Goal: Task Accomplishment & Management: Use online tool/utility

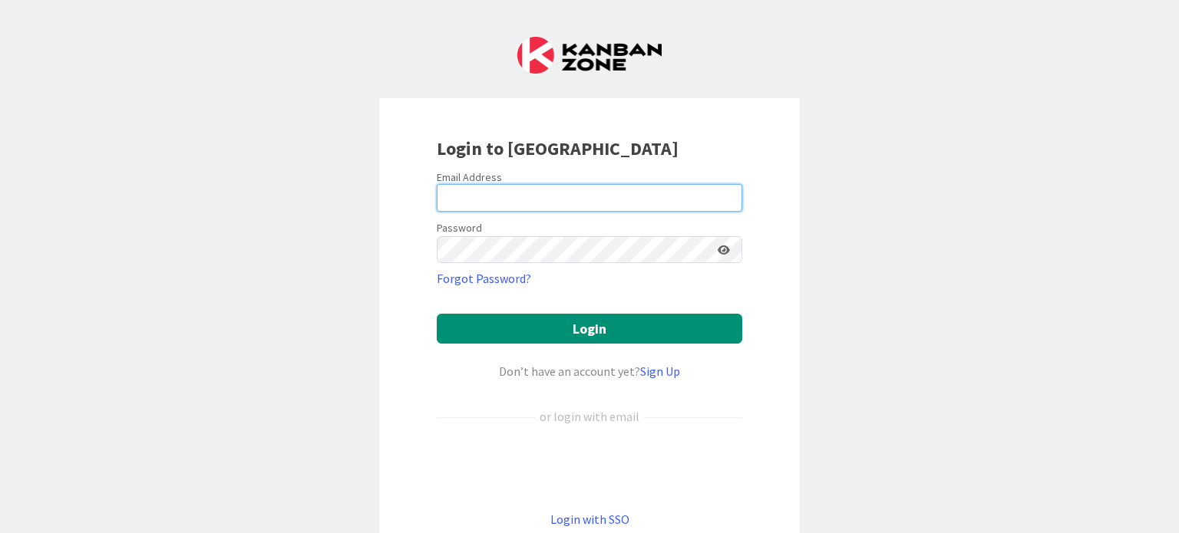
click at [480, 198] on input "email" at bounding box center [589, 198] width 305 height 28
type input "[PERSON_NAME][EMAIL_ADDRESS][DOMAIN_NAME]"
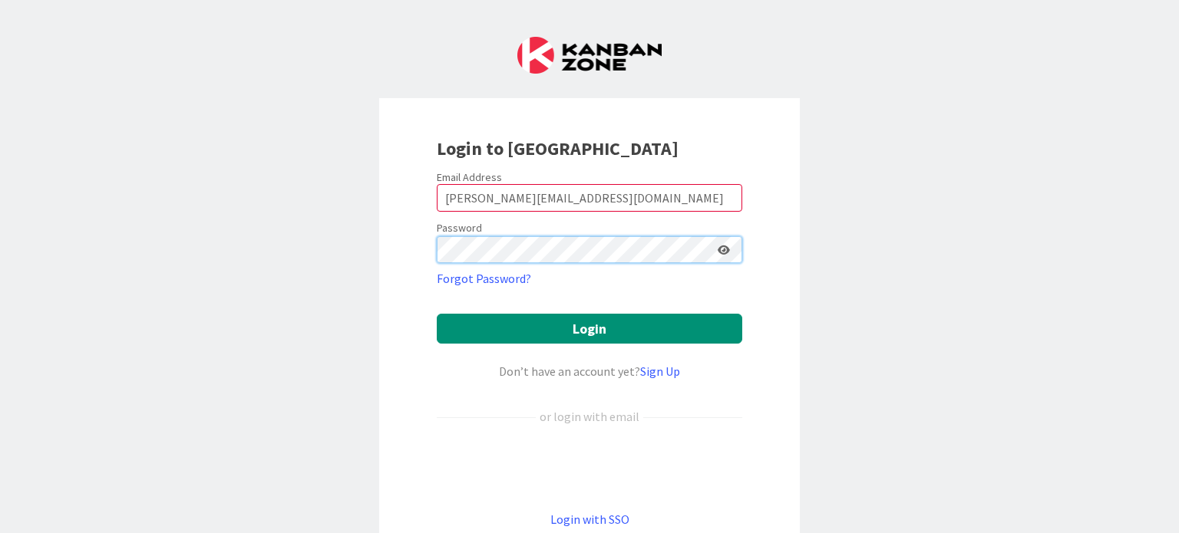
click at [437, 314] on button "Login" at bounding box center [589, 329] width 305 height 30
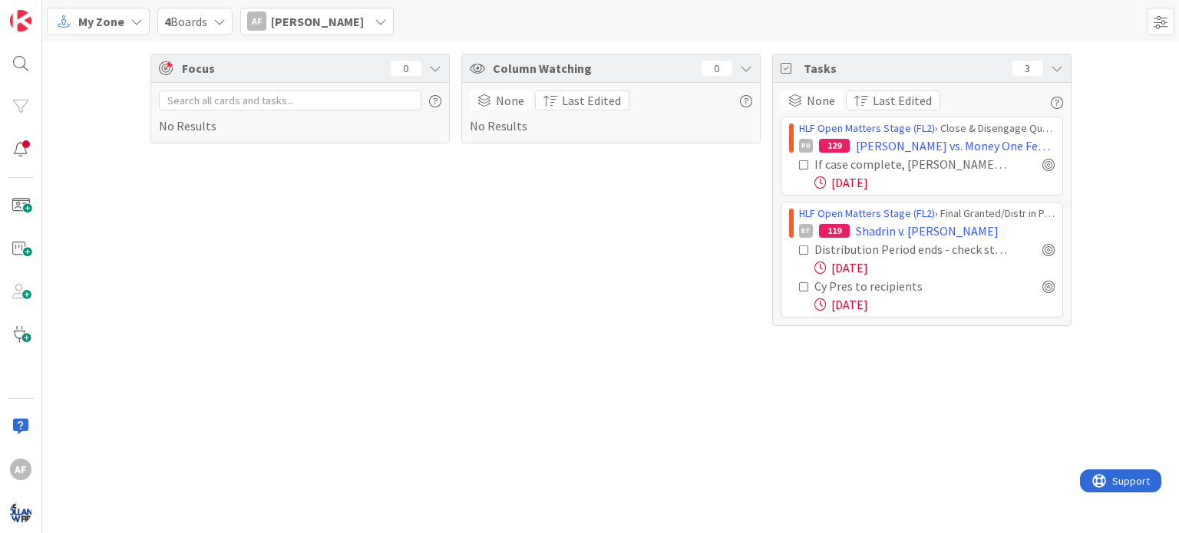
click at [804, 162] on icon at bounding box center [804, 165] width 11 height 11
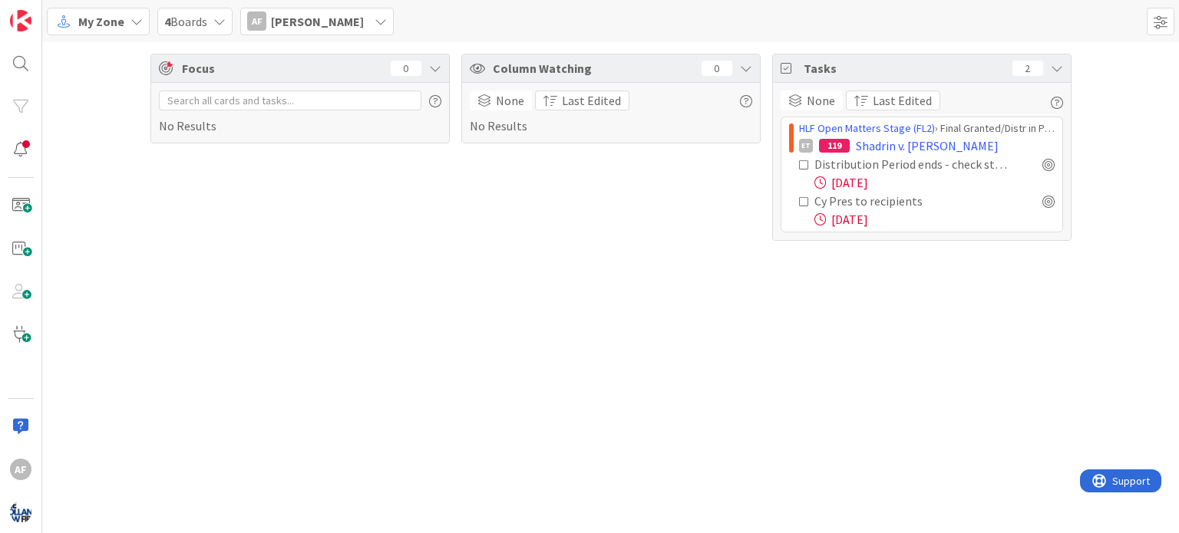
click at [86, 21] on span "My Zone" at bounding box center [101, 21] width 46 height 18
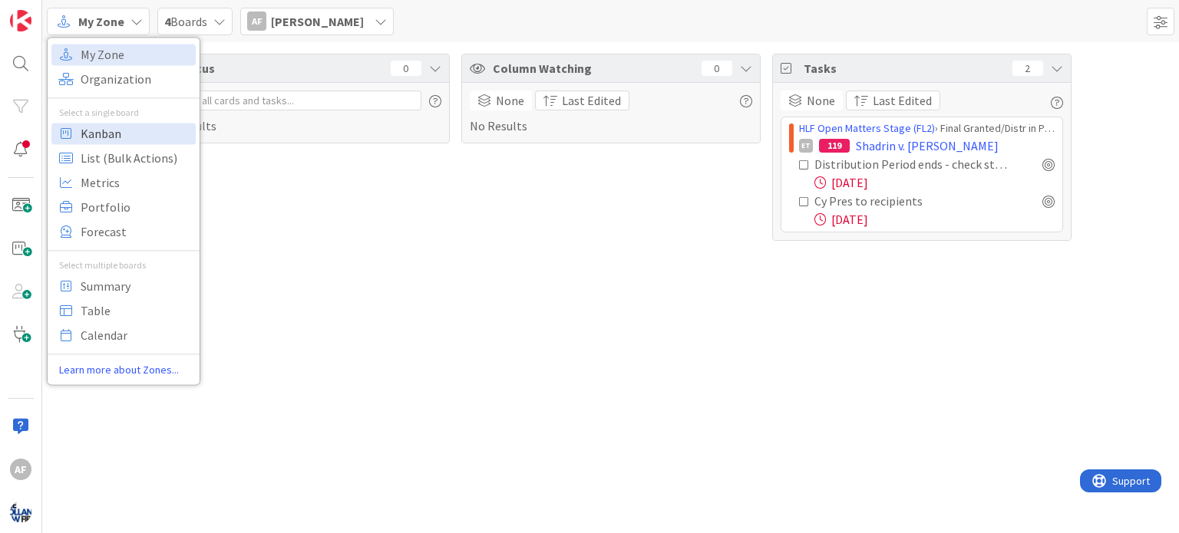
click at [80, 136] on link "Kanban" at bounding box center [123, 133] width 144 height 21
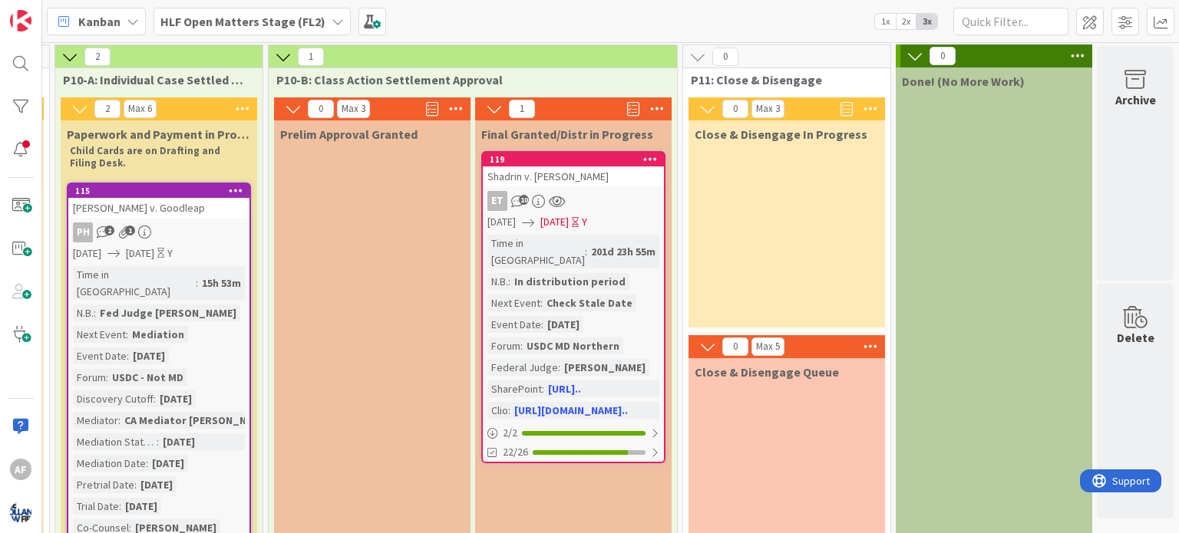
scroll to position [0, 2548]
